Goal: Transaction & Acquisition: Book appointment/travel/reservation

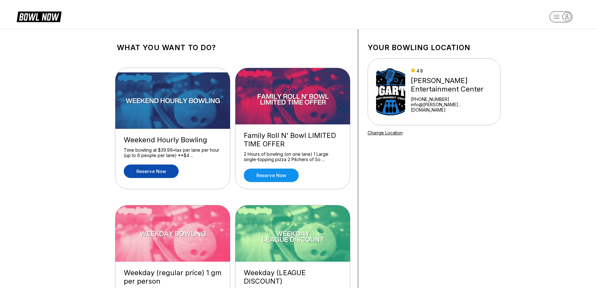
click at [155, 170] on link "Reserve now" at bounding box center [151, 171] width 55 height 13
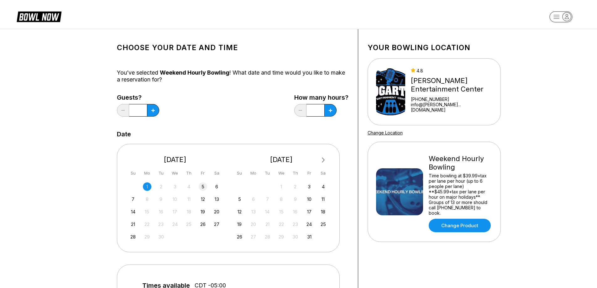
click at [203, 186] on div "5" at bounding box center [203, 186] width 8 height 8
click at [154, 109] on icon at bounding box center [152, 110] width 3 height 3
type input "*"
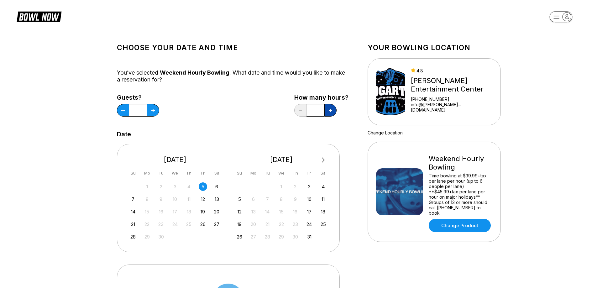
click at [332, 112] on icon at bounding box center [330, 110] width 3 height 3
click at [333, 110] on button at bounding box center [330, 110] width 12 height 13
type input "*"
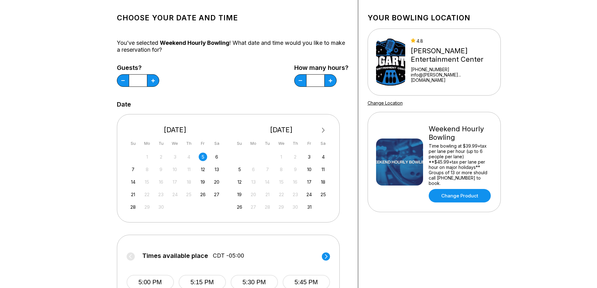
scroll to position [125, 0]
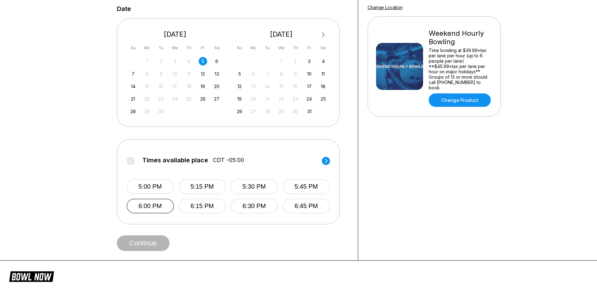
click at [160, 207] on button "6:00 PM" at bounding box center [150, 206] width 47 height 15
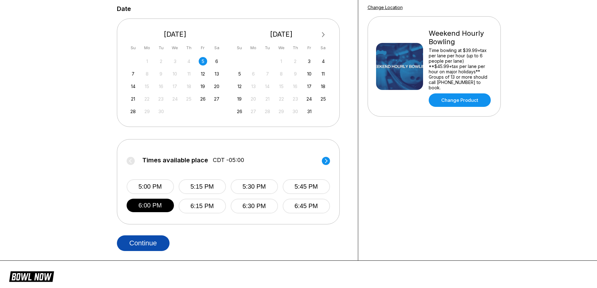
click at [151, 246] on button "Continue" at bounding box center [143, 243] width 53 height 16
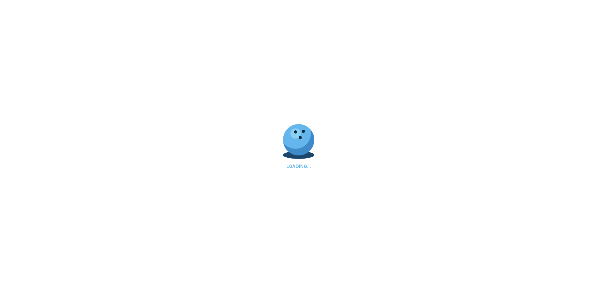
scroll to position [0, 0]
select select "**"
